Goal: Information Seeking & Learning: Learn about a topic

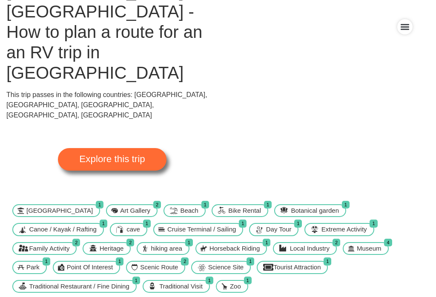
scroll to position [103, 0]
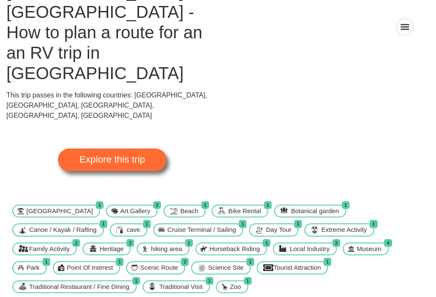
click at [141, 155] on span "Explore this trip" at bounding box center [112, 159] width 66 height 9
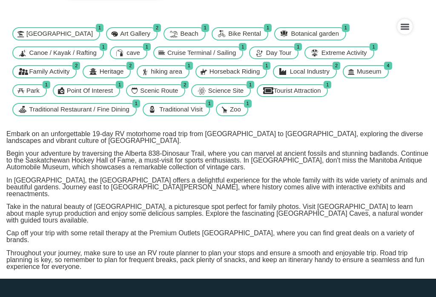
scroll to position [239, 0]
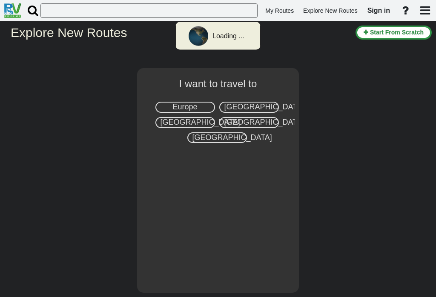
select select "number:8"
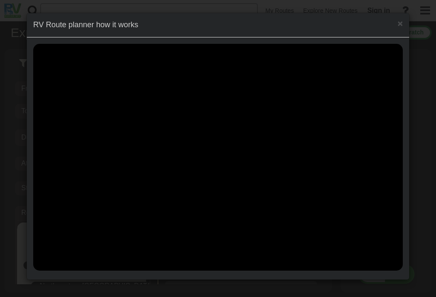
scroll to position [3387, 0]
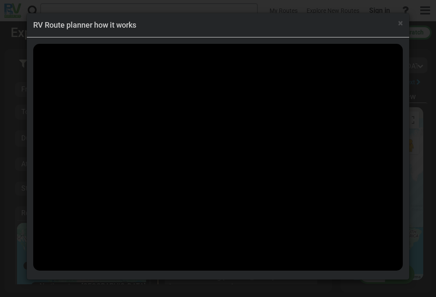
click at [394, 30] on div "× RV Route planner how it works" at bounding box center [218, 25] width 382 height 24
click at [398, 27] on span "×" at bounding box center [400, 23] width 5 height 10
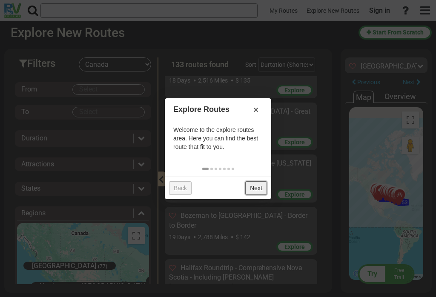
click at [255, 188] on link "Next" at bounding box center [256, 188] width 22 height 14
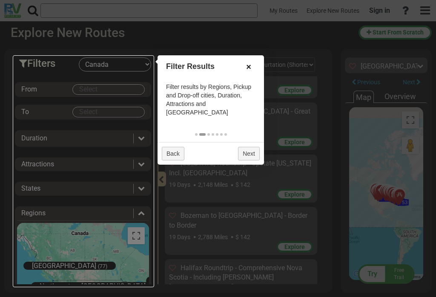
click at [252, 64] on link "×" at bounding box center [249, 67] width 14 height 14
